Goal: Purchase product/service

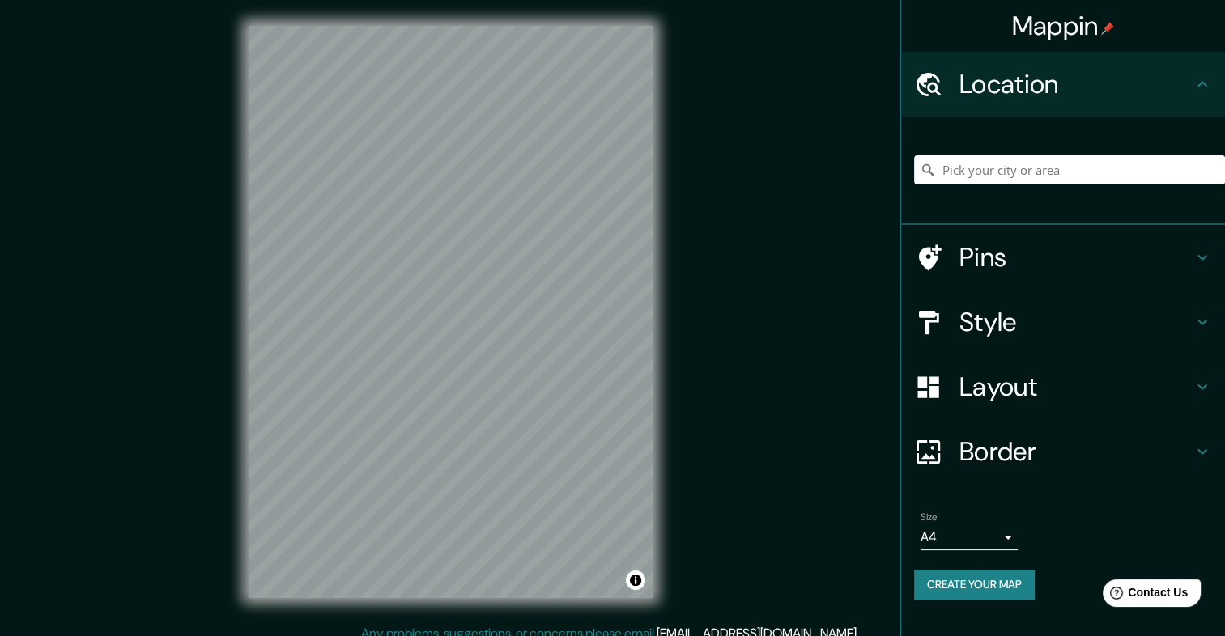
click at [1043, 329] on h4 "Style" at bounding box center [1075, 322] width 233 height 32
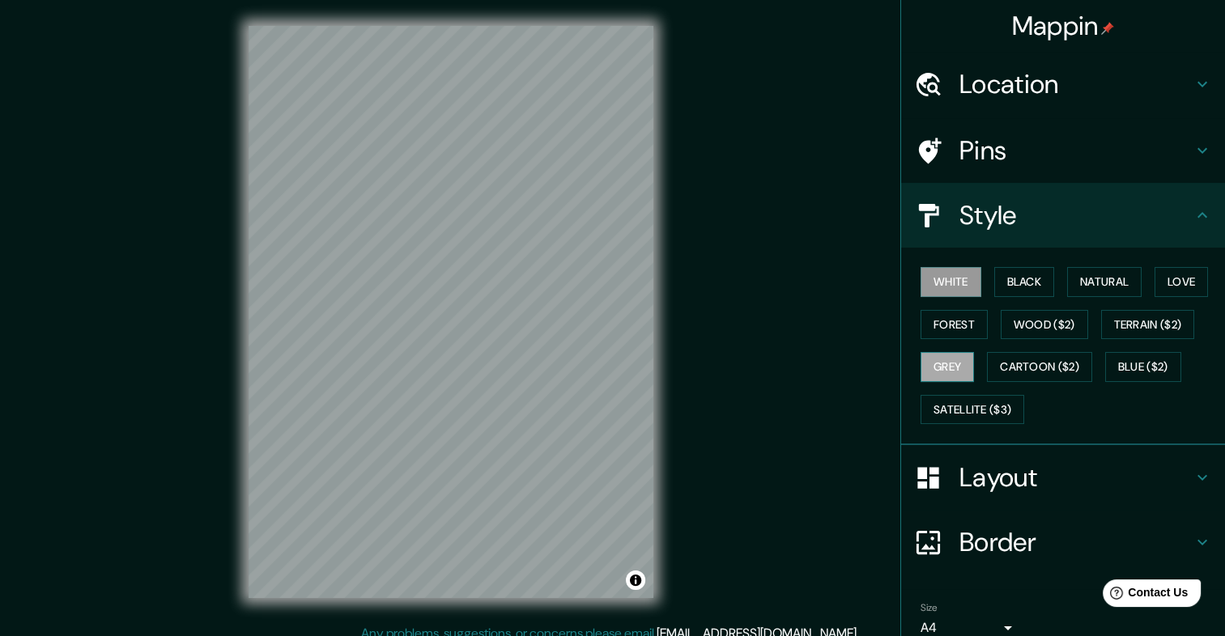
click at [939, 360] on button "Grey" at bounding box center [946, 367] width 53 height 30
click at [743, 168] on div "Mappin Location Pins Style White Black Natural Love Forest Wood ($2) Terrain ($…" at bounding box center [612, 325] width 1225 height 650
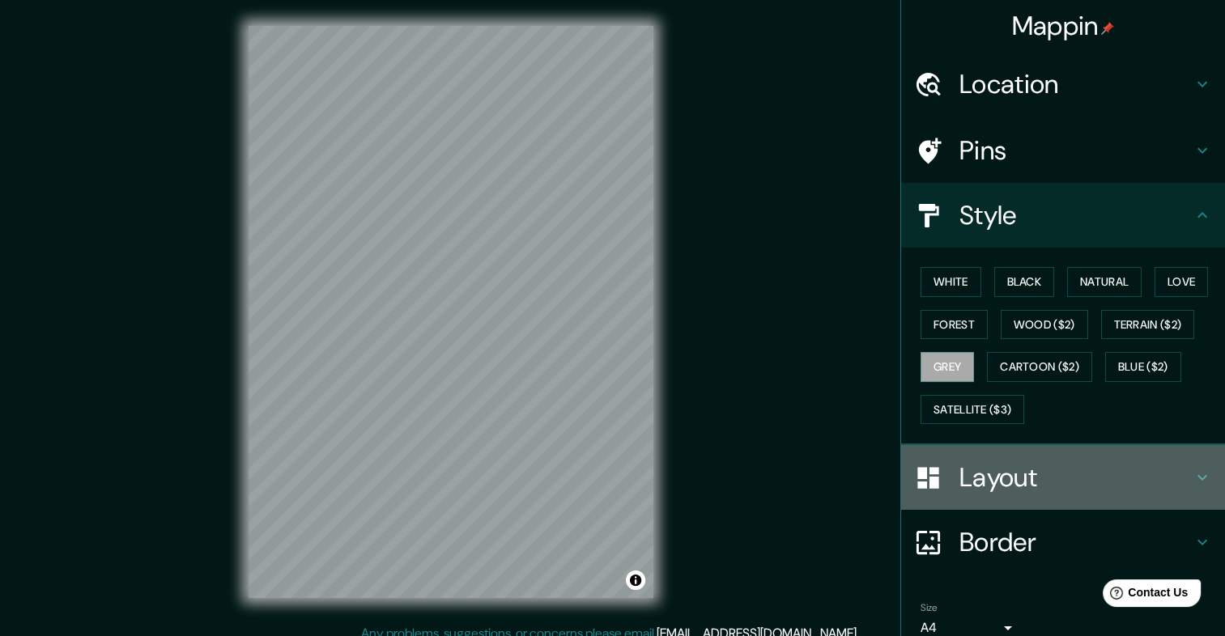
click at [1090, 478] on h4 "Layout" at bounding box center [1075, 477] width 233 height 32
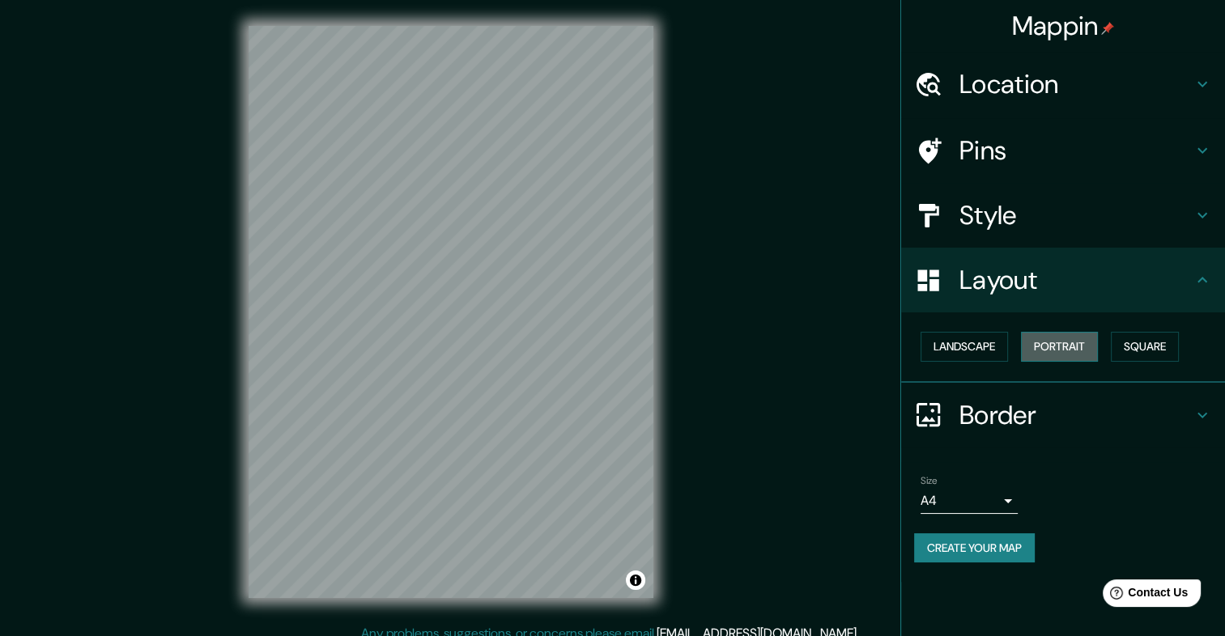
click at [1045, 351] on button "Portrait" at bounding box center [1059, 347] width 77 height 30
click at [959, 346] on button "Landscape" at bounding box center [963, 347] width 87 height 30
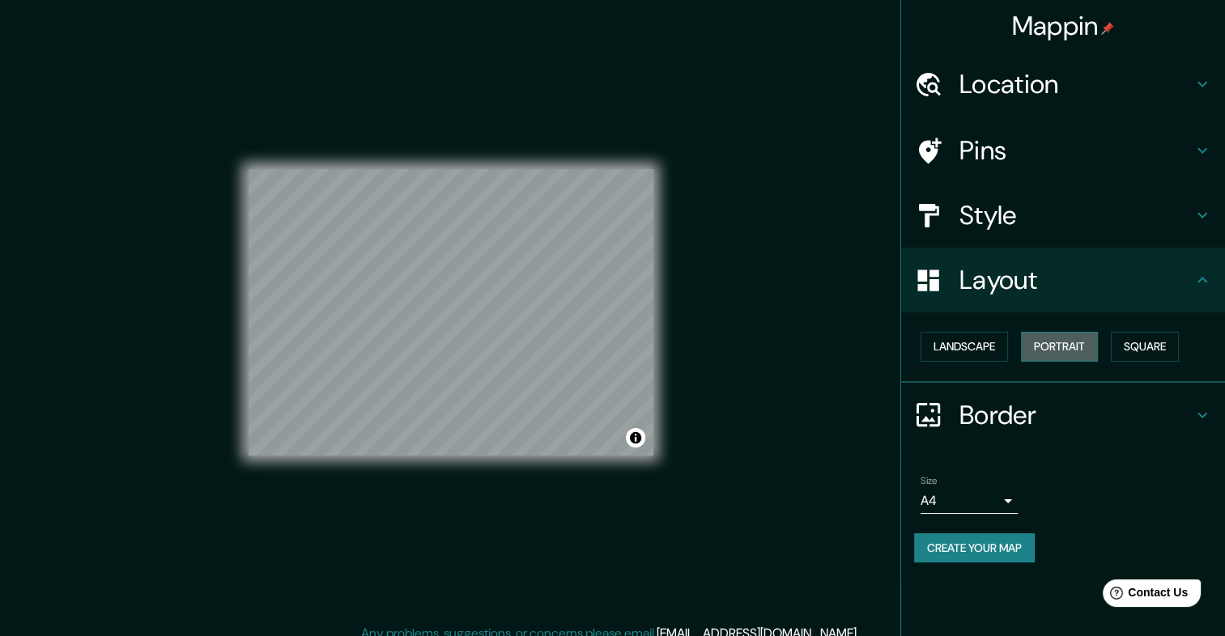
click at [1059, 346] on button "Portrait" at bounding box center [1059, 347] width 77 height 30
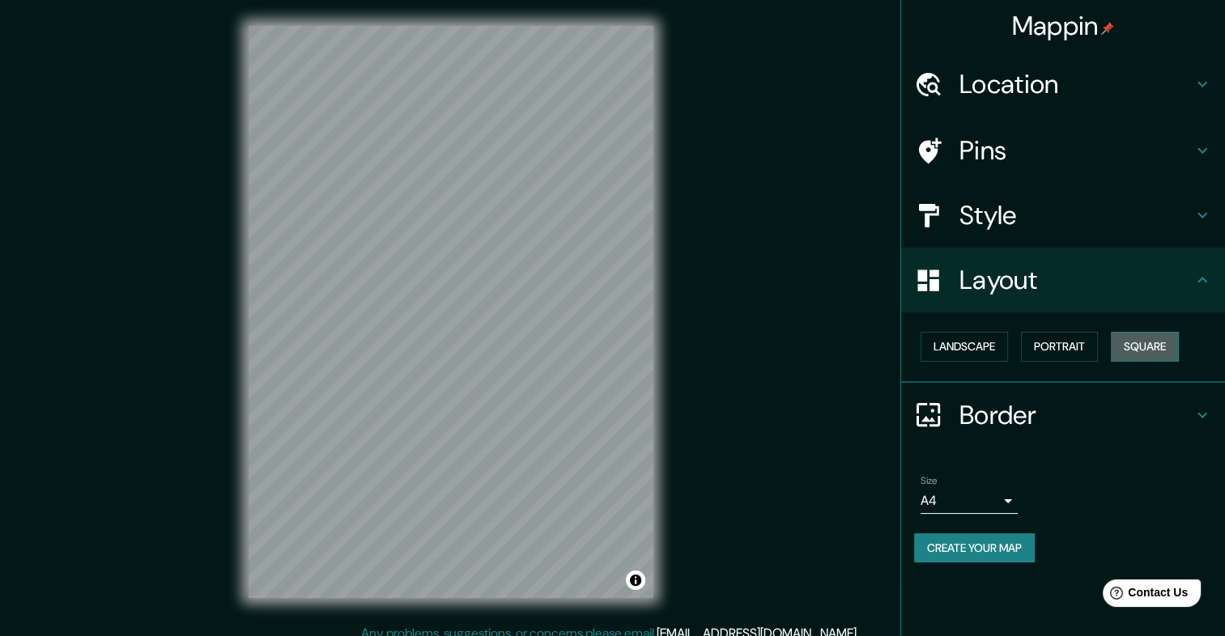
click at [1153, 350] on button "Square" at bounding box center [1144, 347] width 68 height 30
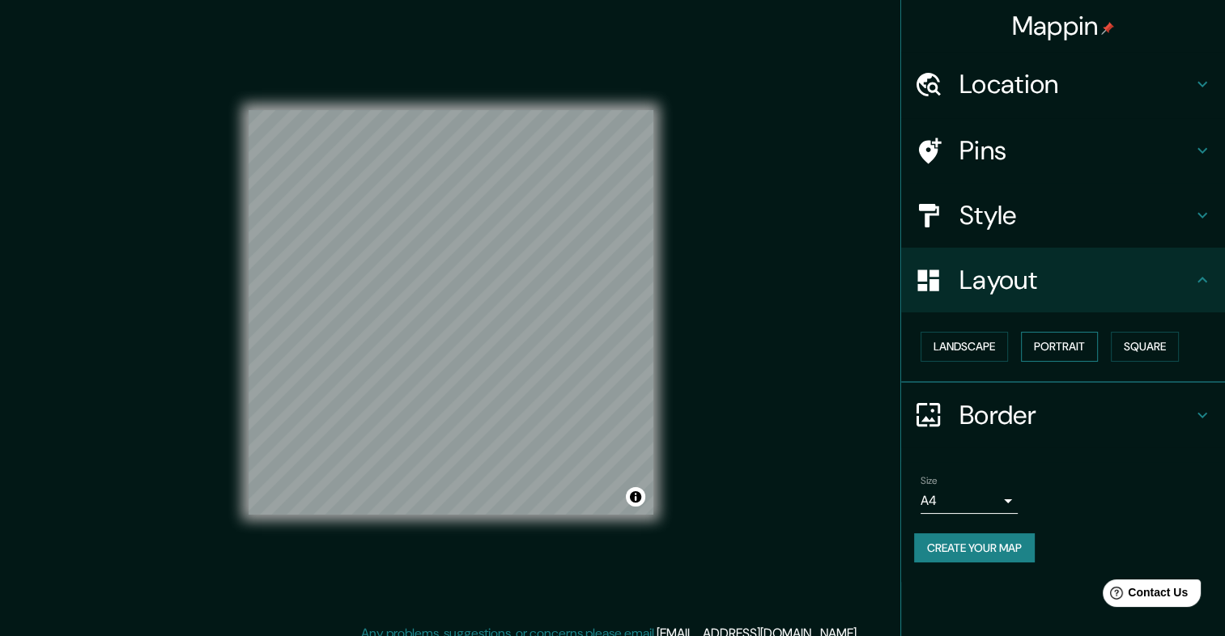
click at [1095, 350] on button "Portrait" at bounding box center [1059, 347] width 77 height 30
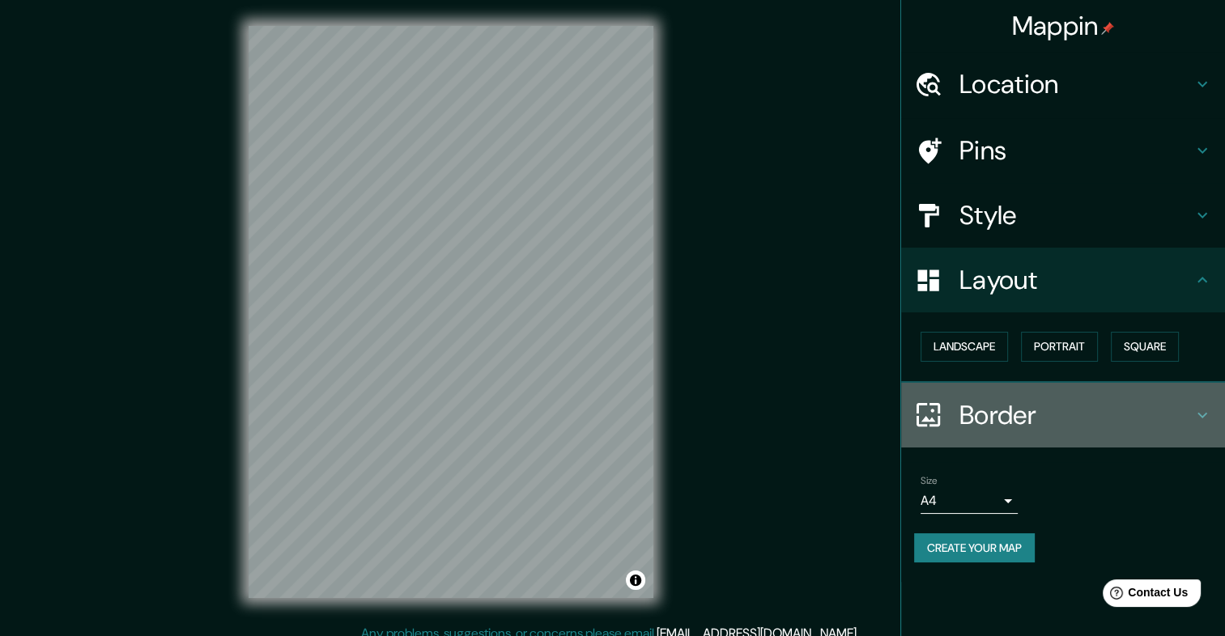
click at [1010, 408] on h4 "Border" at bounding box center [1075, 415] width 233 height 32
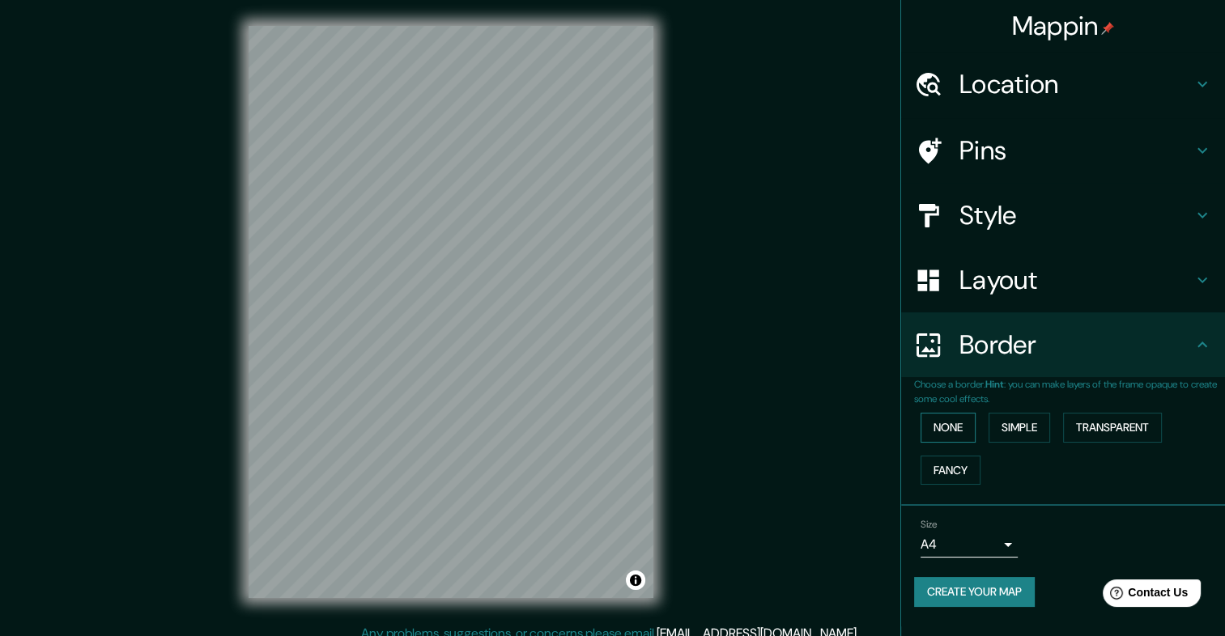
click at [965, 432] on button "None" at bounding box center [947, 428] width 55 height 30
click at [1026, 433] on button "Simple" at bounding box center [1019, 428] width 62 height 30
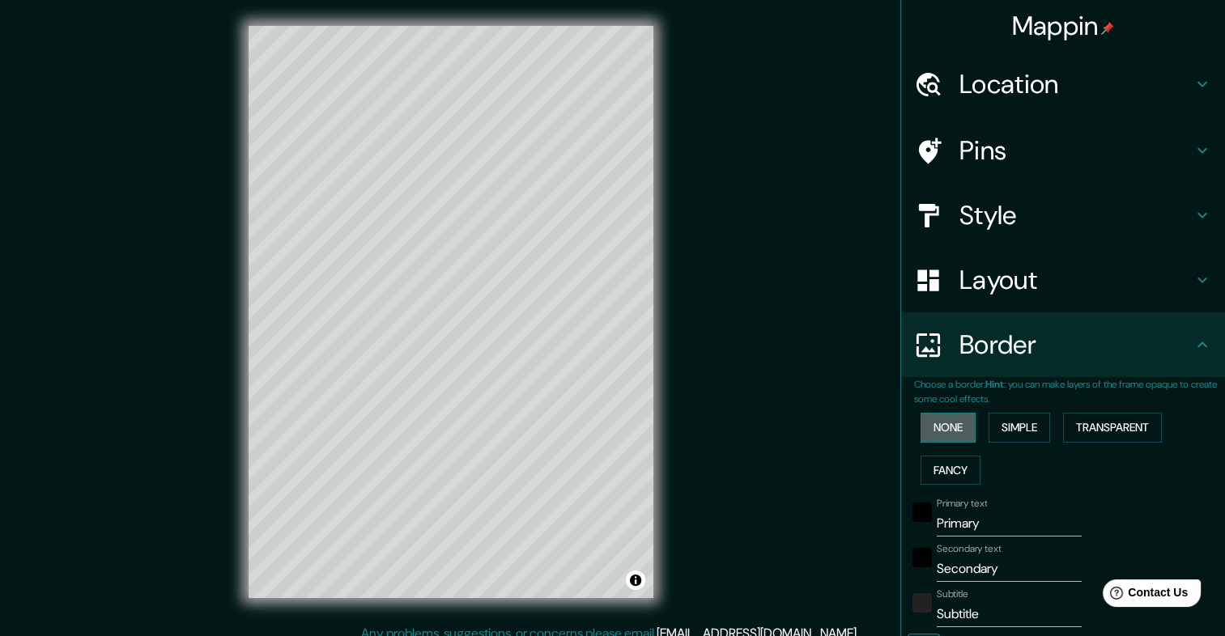
click at [941, 427] on button "None" at bounding box center [947, 428] width 55 height 30
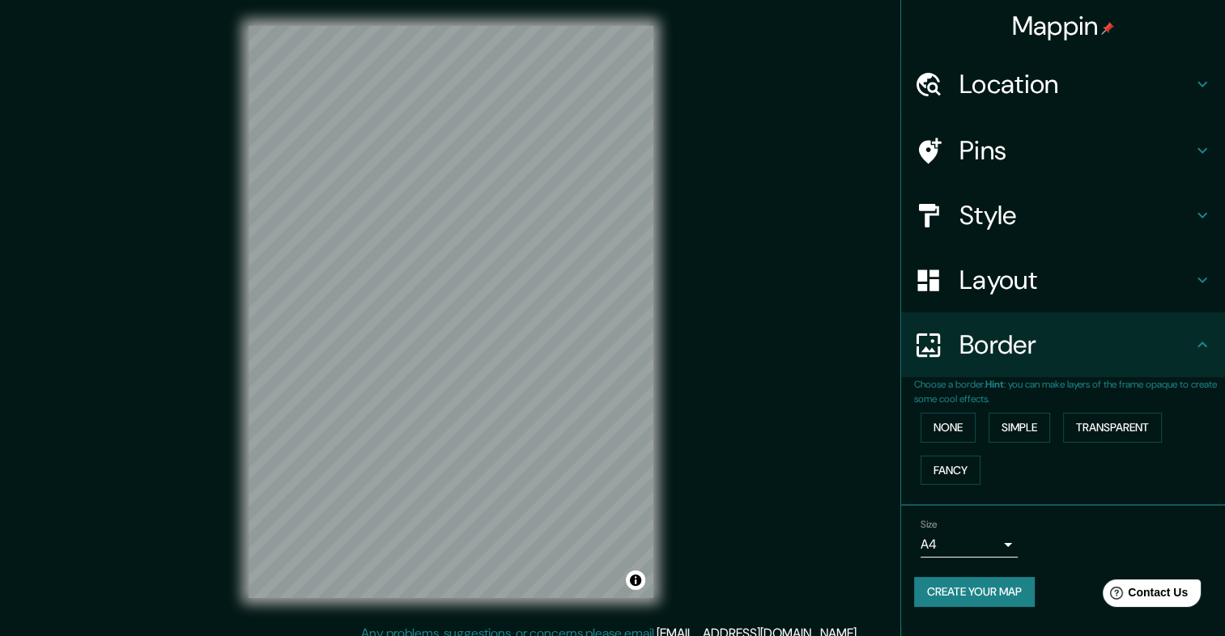
click at [991, 281] on h4 "Layout" at bounding box center [1075, 280] width 233 height 32
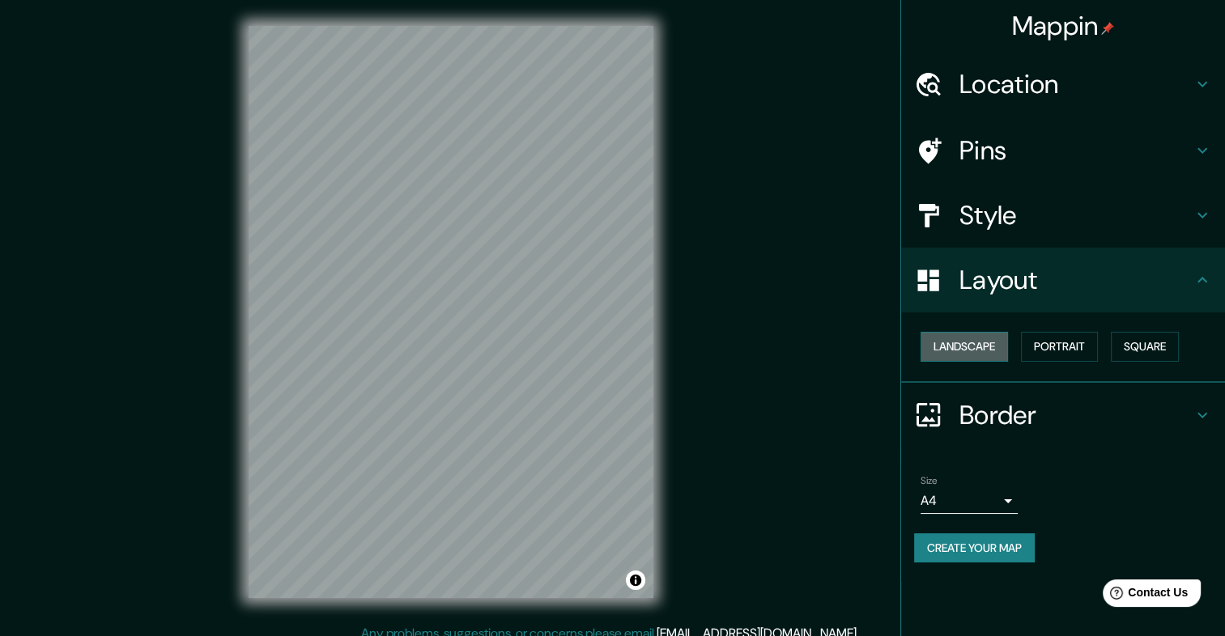
click at [959, 342] on button "Landscape" at bounding box center [963, 347] width 87 height 30
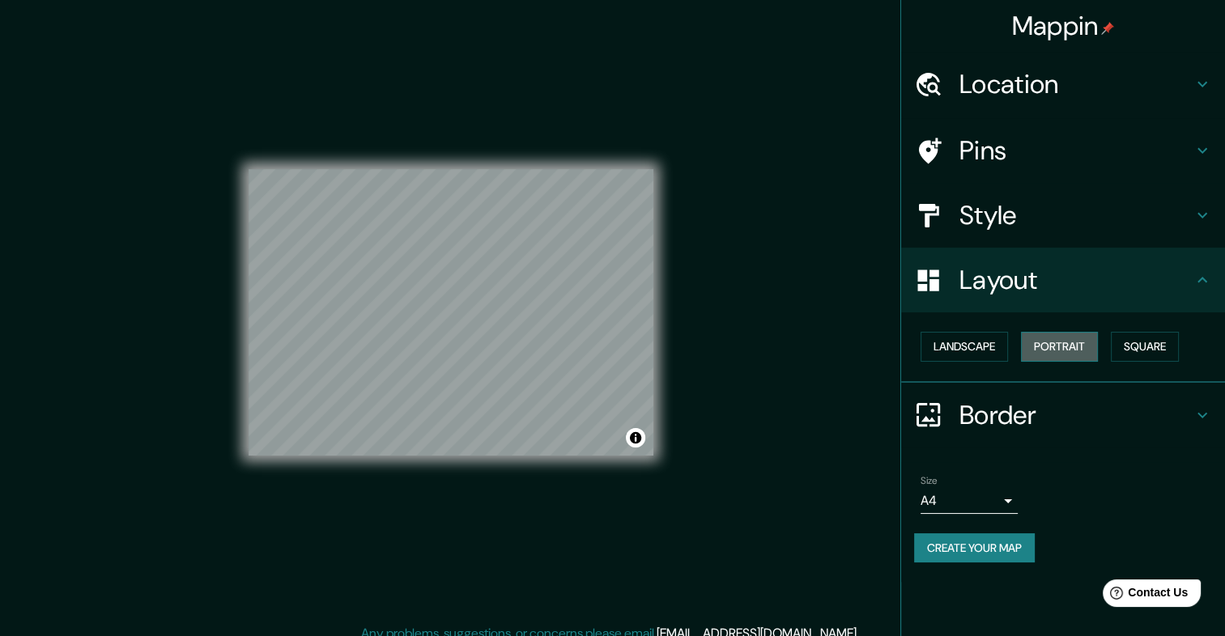
click at [1043, 335] on button "Portrait" at bounding box center [1059, 347] width 77 height 30
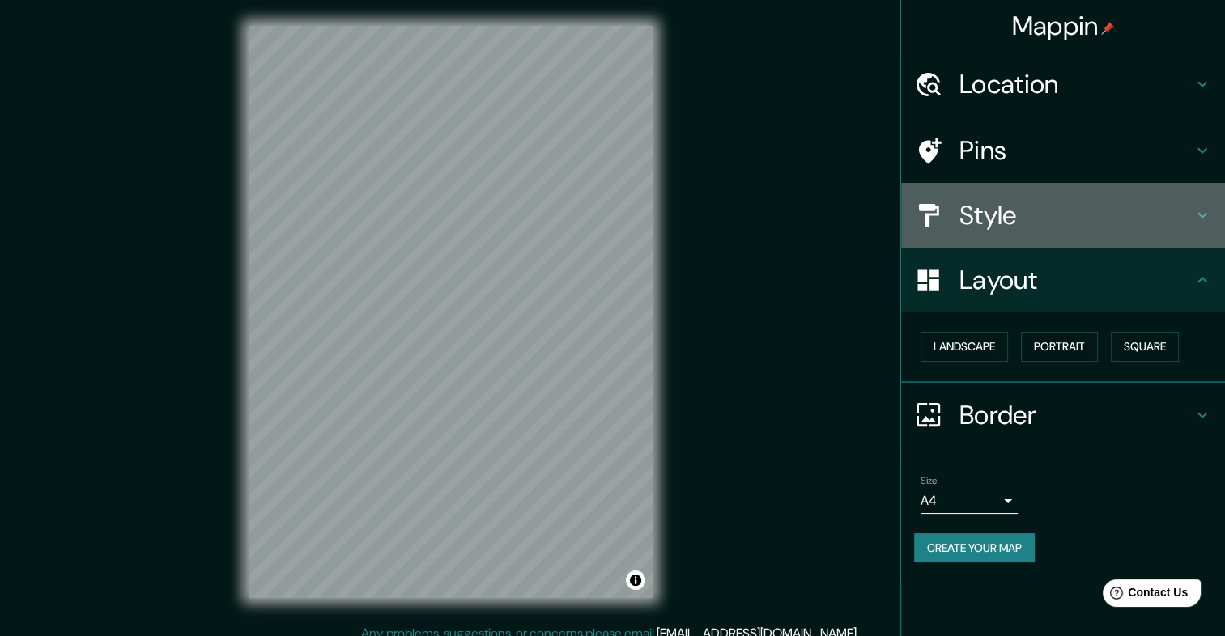
click at [1038, 228] on h4 "Style" at bounding box center [1075, 215] width 233 height 32
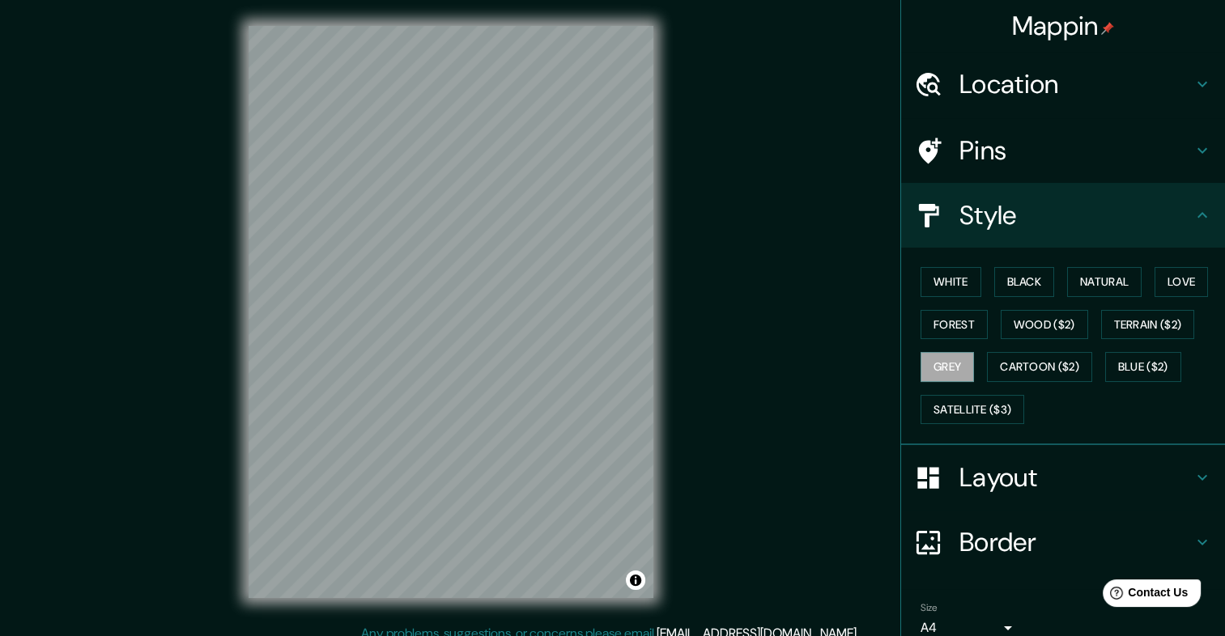
click at [1014, 264] on div "White Black Natural Love Forest Wood ($2) Terrain ($2) Grey Cartoon ($2) Blue (…" at bounding box center [1069, 346] width 311 height 170
click at [1010, 272] on button "Black" at bounding box center [1024, 282] width 61 height 30
click at [966, 284] on button "White" at bounding box center [950, 282] width 61 height 30
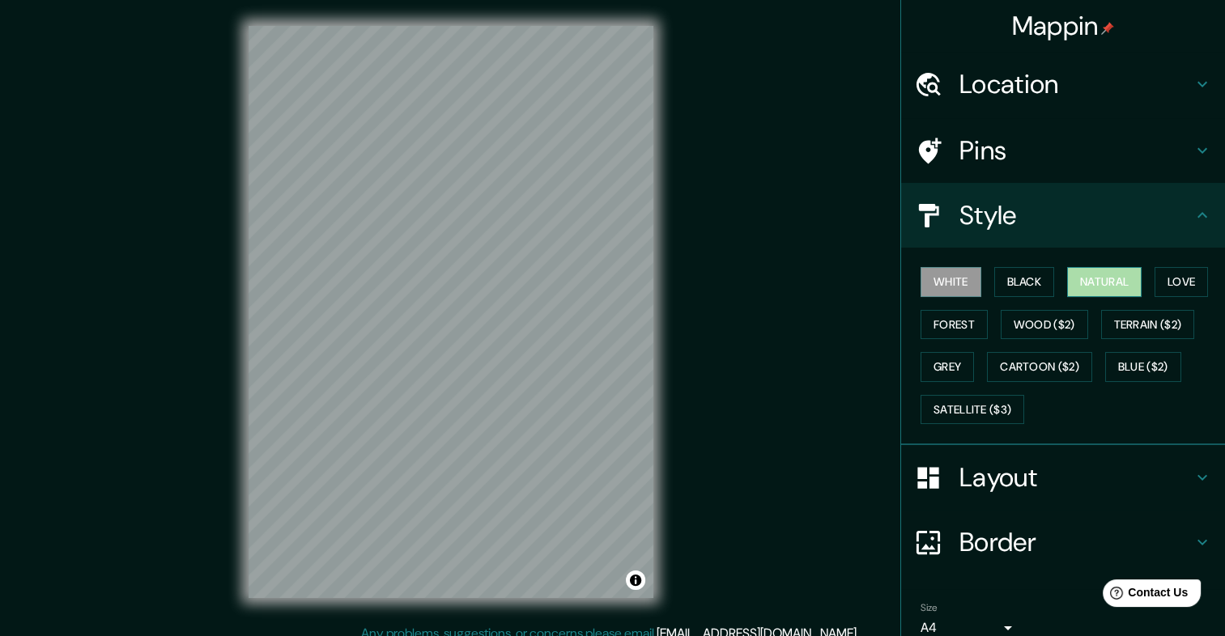
click at [1082, 287] on button "Natural" at bounding box center [1104, 282] width 74 height 30
click at [1154, 282] on button "Love" at bounding box center [1180, 282] width 53 height 30
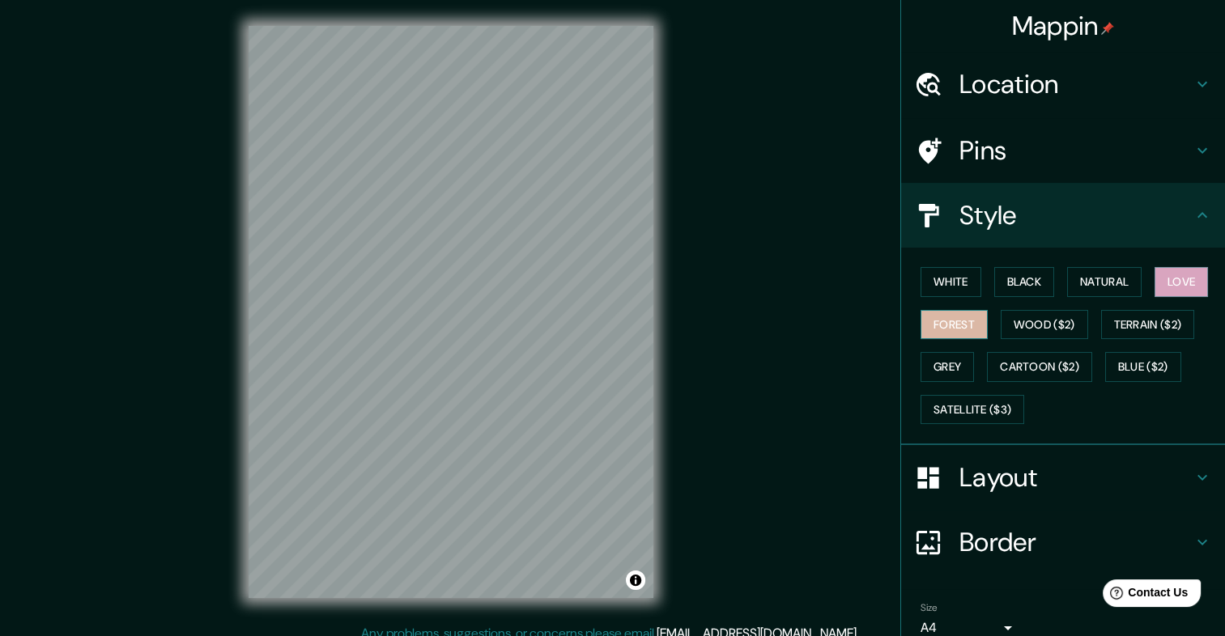
click at [949, 315] on button "Forest" at bounding box center [953, 325] width 67 height 30
click at [1053, 322] on button "Wood ($2)" at bounding box center [1043, 325] width 87 height 30
